Goal: Transaction & Acquisition: Book appointment/travel/reservation

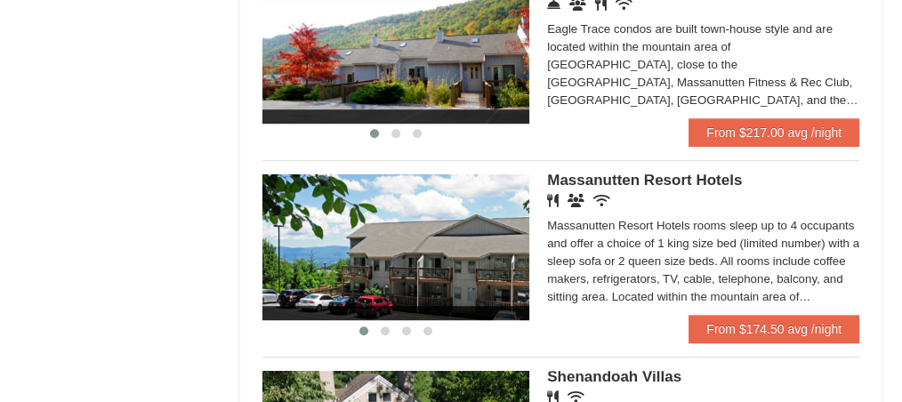
scroll to position [1007, 0]
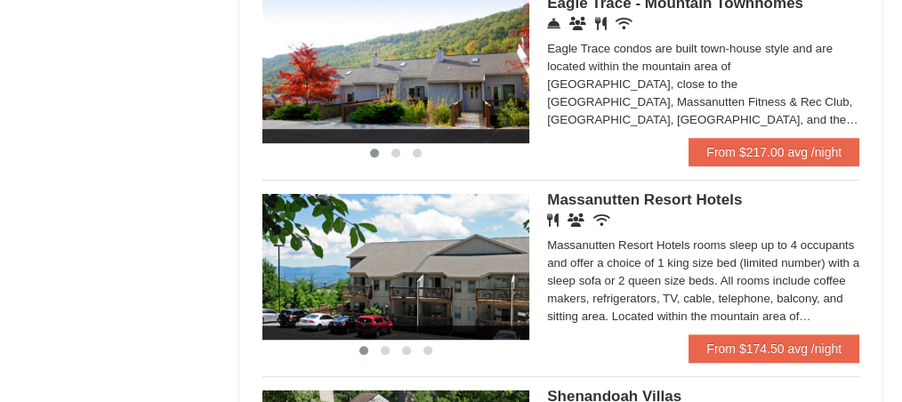
click at [437, 288] on img at bounding box center [395, 267] width 267 height 146
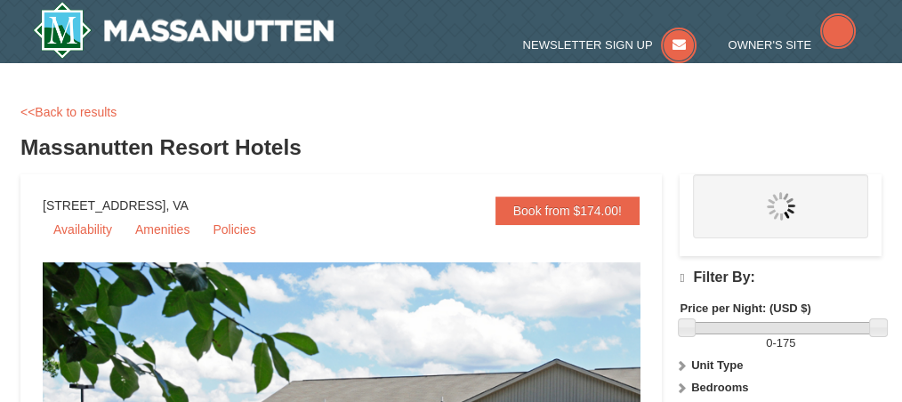
select select "10"
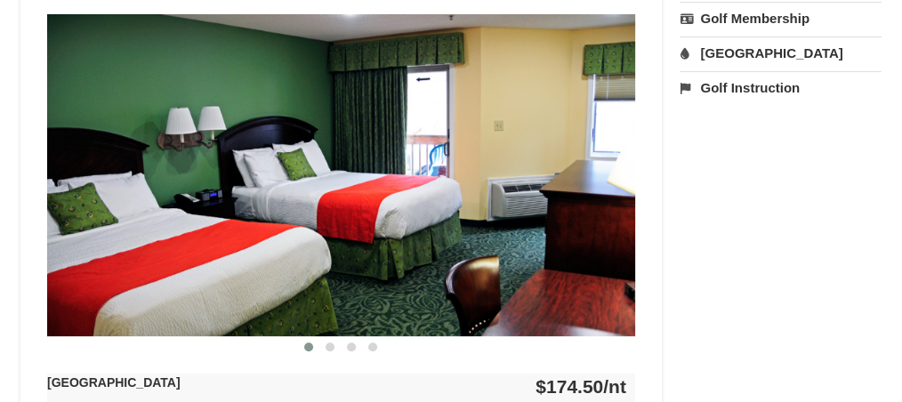
scroll to position [770, 0]
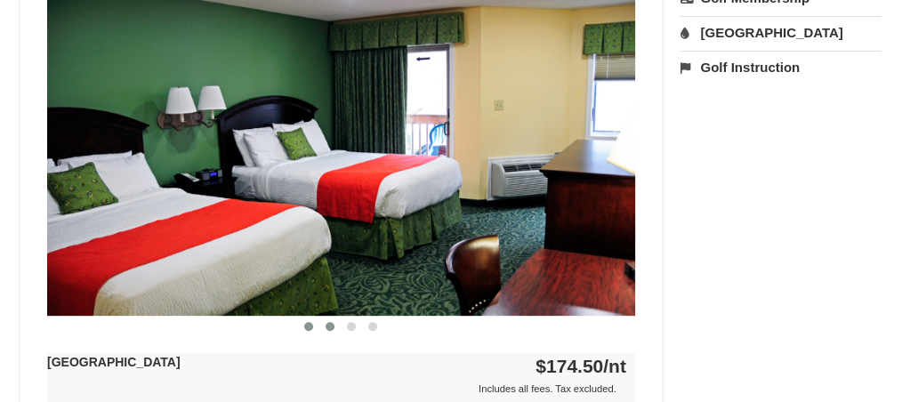
click at [332, 322] on span at bounding box center [329, 326] width 9 height 9
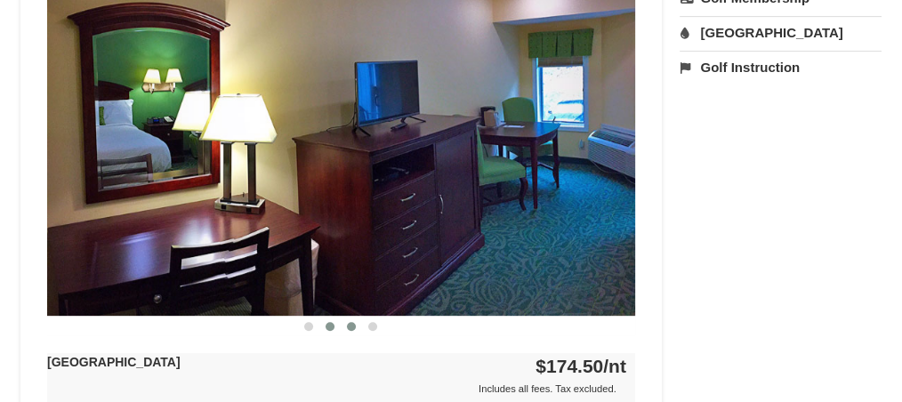
click at [351, 329] on button at bounding box center [351, 326] width 21 height 18
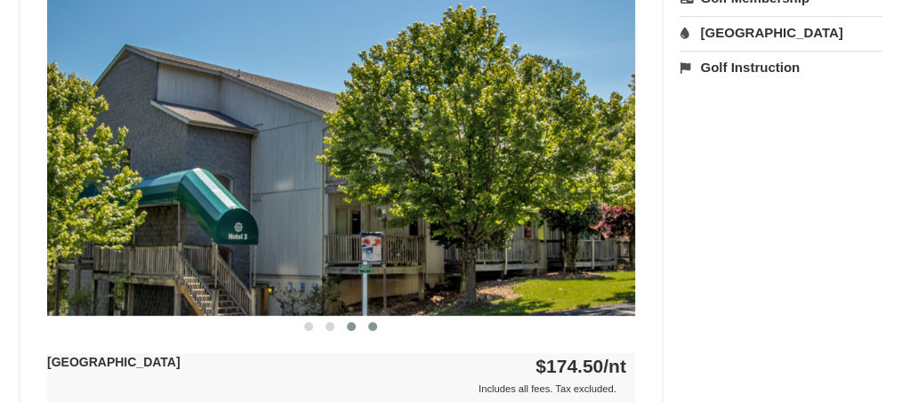
click at [374, 325] on span at bounding box center [372, 326] width 9 height 9
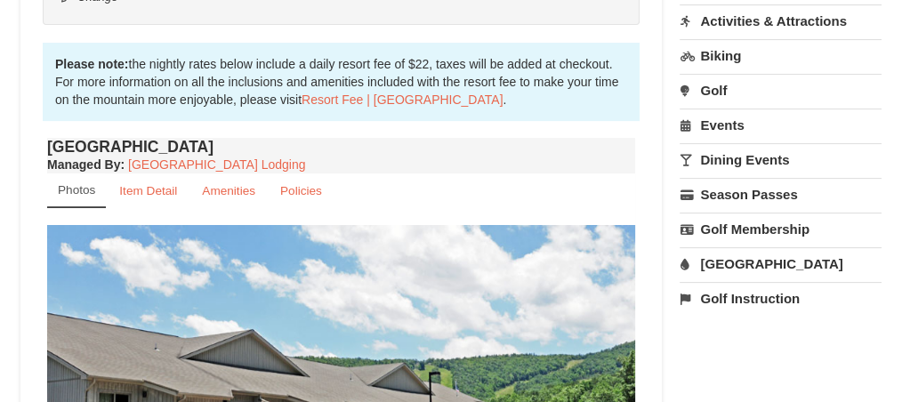
scroll to position [533, 0]
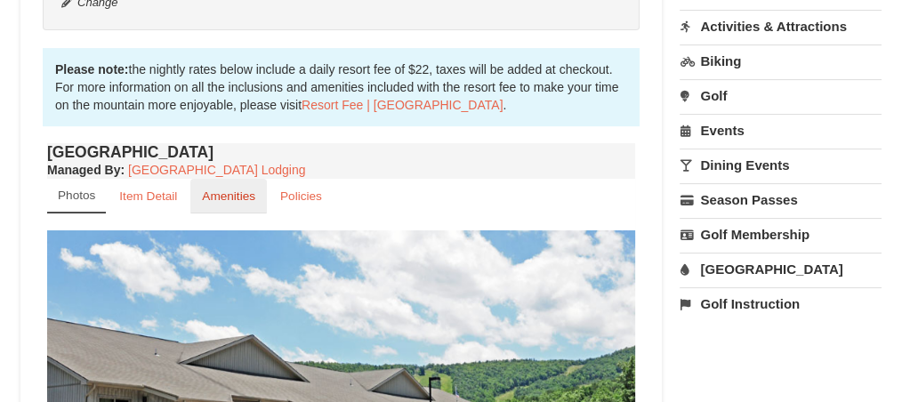
click at [245, 198] on small "Amenities" at bounding box center [228, 195] width 53 height 13
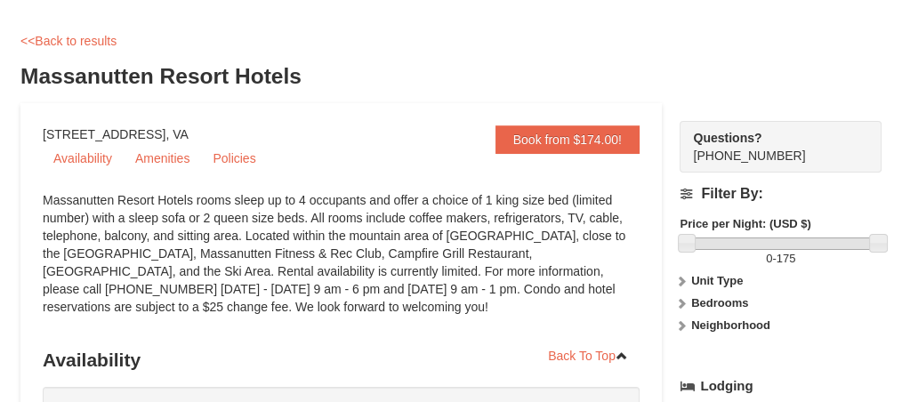
scroll to position [0, 0]
